Goal: Task Accomplishment & Management: Manage account settings

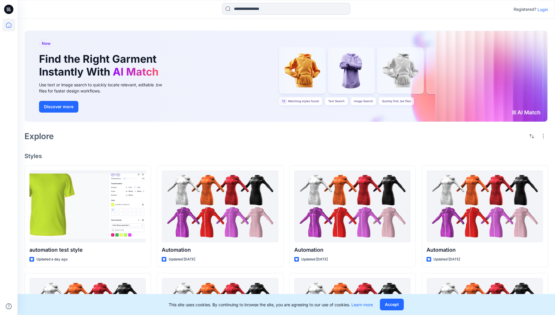
click at [542, 9] on p "Login" at bounding box center [543, 9] width 10 height 6
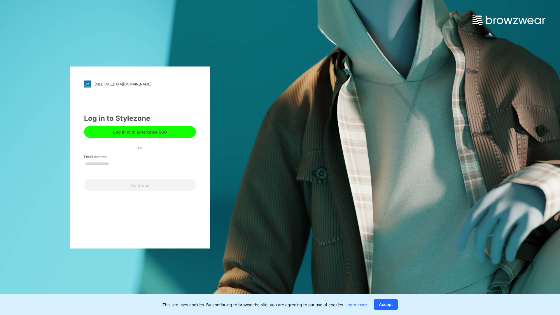
click at [115, 163] on input "Email Address" at bounding box center [140, 163] width 112 height 9
type input "**********"
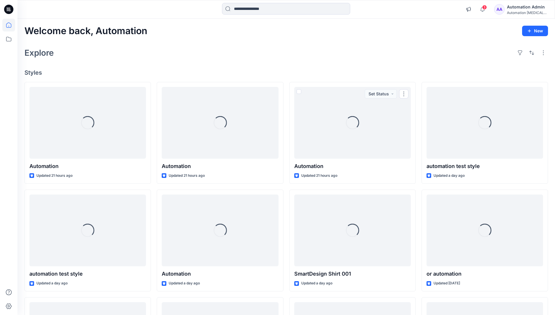
click at [11, 25] on icon at bounding box center [8, 24] width 5 height 5
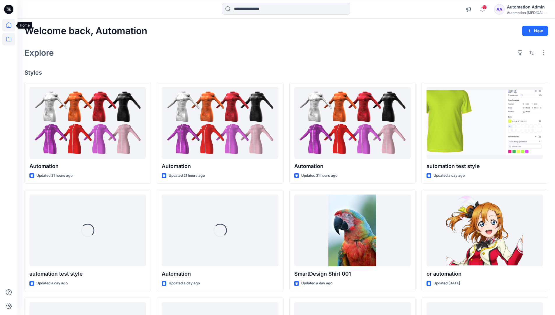
click at [7, 38] on icon at bounding box center [8, 39] width 13 height 13
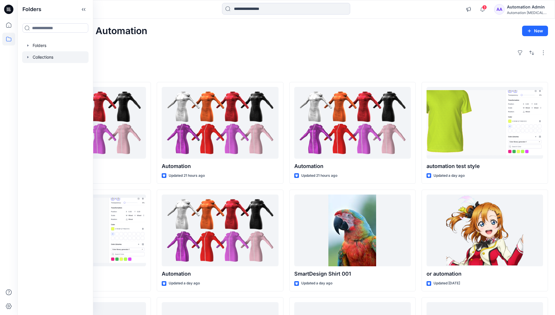
click at [46, 57] on div at bounding box center [55, 57] width 66 height 12
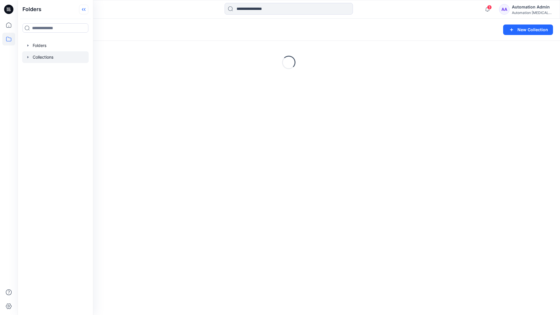
click at [83, 10] on icon at bounding box center [82, 9] width 1 height 3
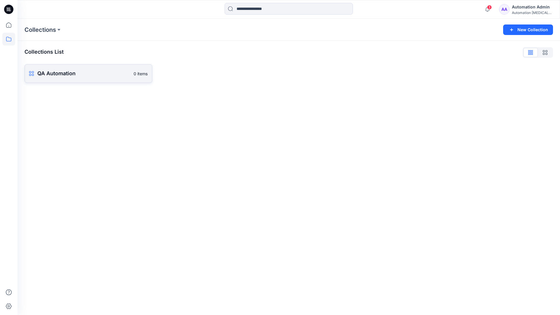
click at [83, 71] on p "QA Automation" at bounding box center [83, 73] width 93 height 8
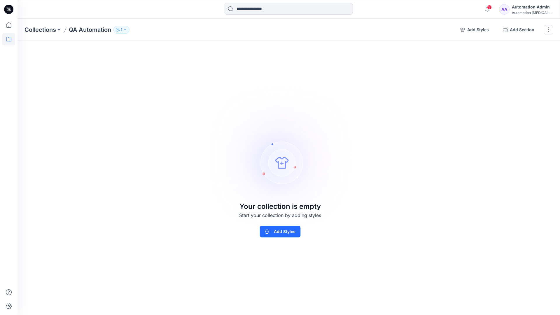
click at [529, 6] on div "Automation Admin" at bounding box center [532, 6] width 41 height 7
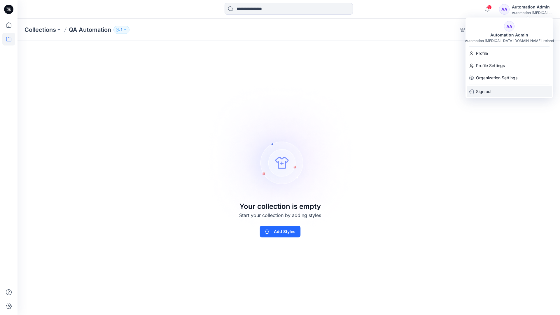
click at [490, 94] on p "Sign out" at bounding box center [484, 91] width 16 height 11
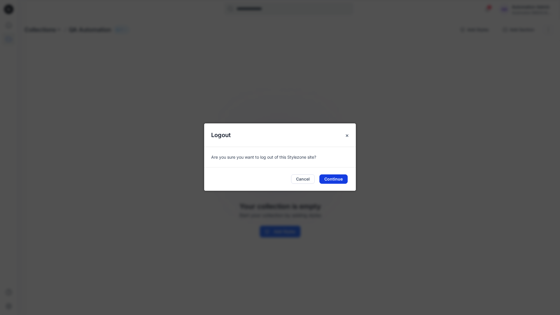
click at [343, 177] on button "Continue" at bounding box center [333, 178] width 28 height 9
